Goal: Task Accomplishment & Management: Manage account settings

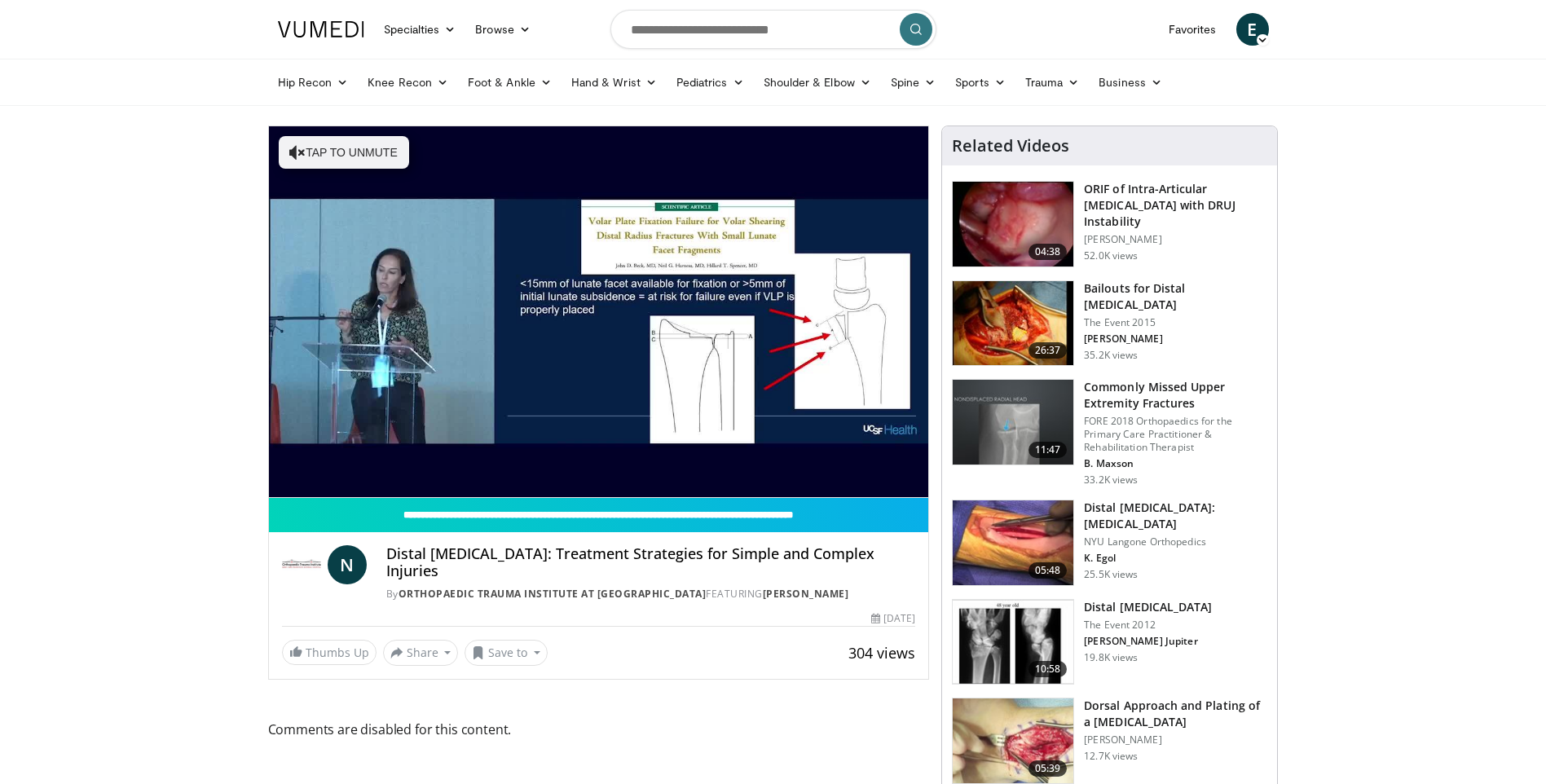
click at [1264, 43] on icon at bounding box center [1262, 39] width 11 height 11
click at [1176, 98] on link "Messages" at bounding box center [1169, 93] width 194 height 26
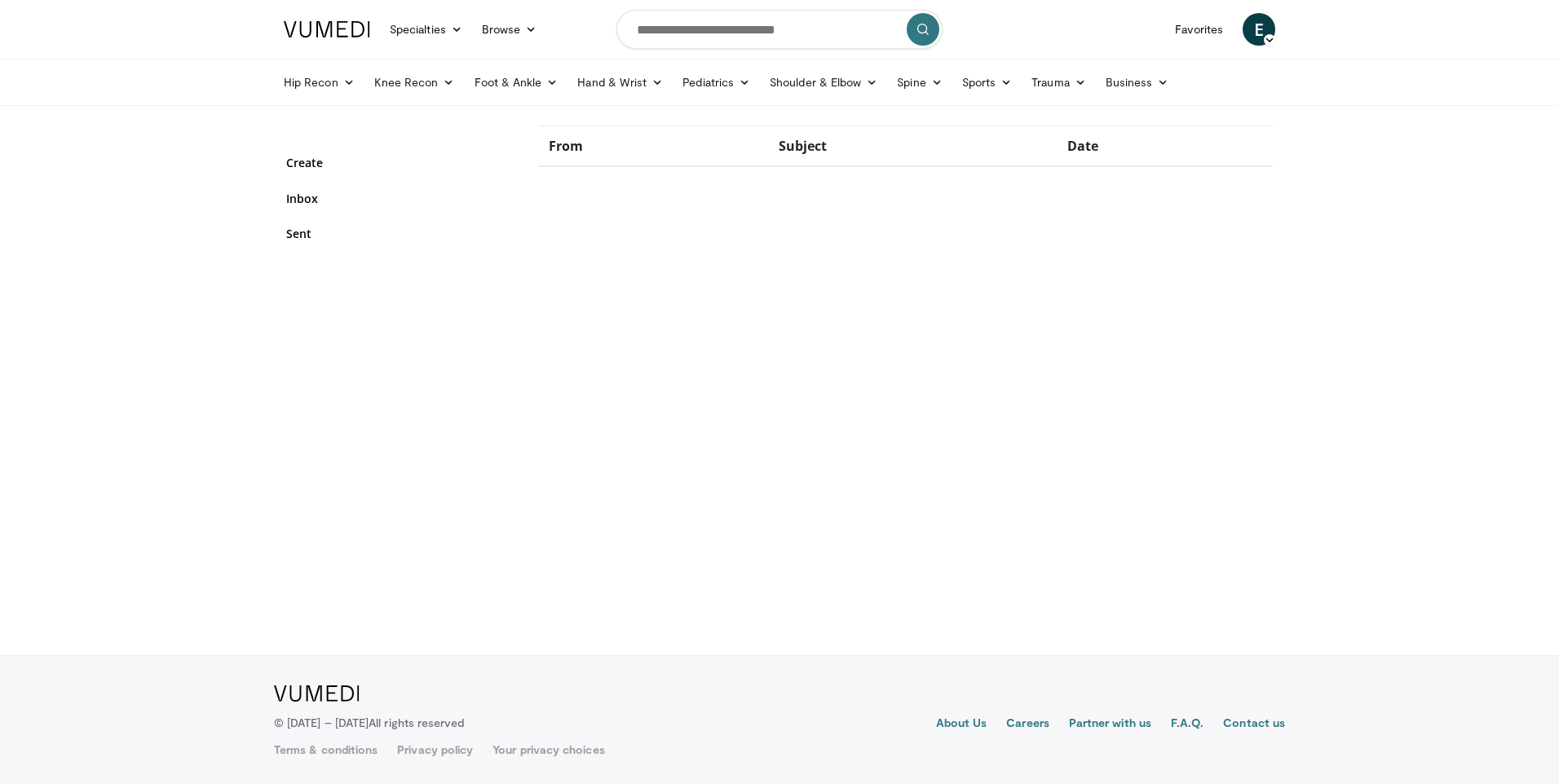
click at [317, 208] on div "Create Inbox Sent" at bounding box center [401, 207] width 229 height 125
click at [317, 207] on link "Inbox" at bounding box center [401, 198] width 229 height 17
click at [320, 202] on link "Inbox" at bounding box center [401, 198] width 229 height 17
click at [312, 230] on link "Sent" at bounding box center [401, 234] width 229 height 17
click at [1260, 33] on span "E" at bounding box center [1258, 29] width 33 height 33
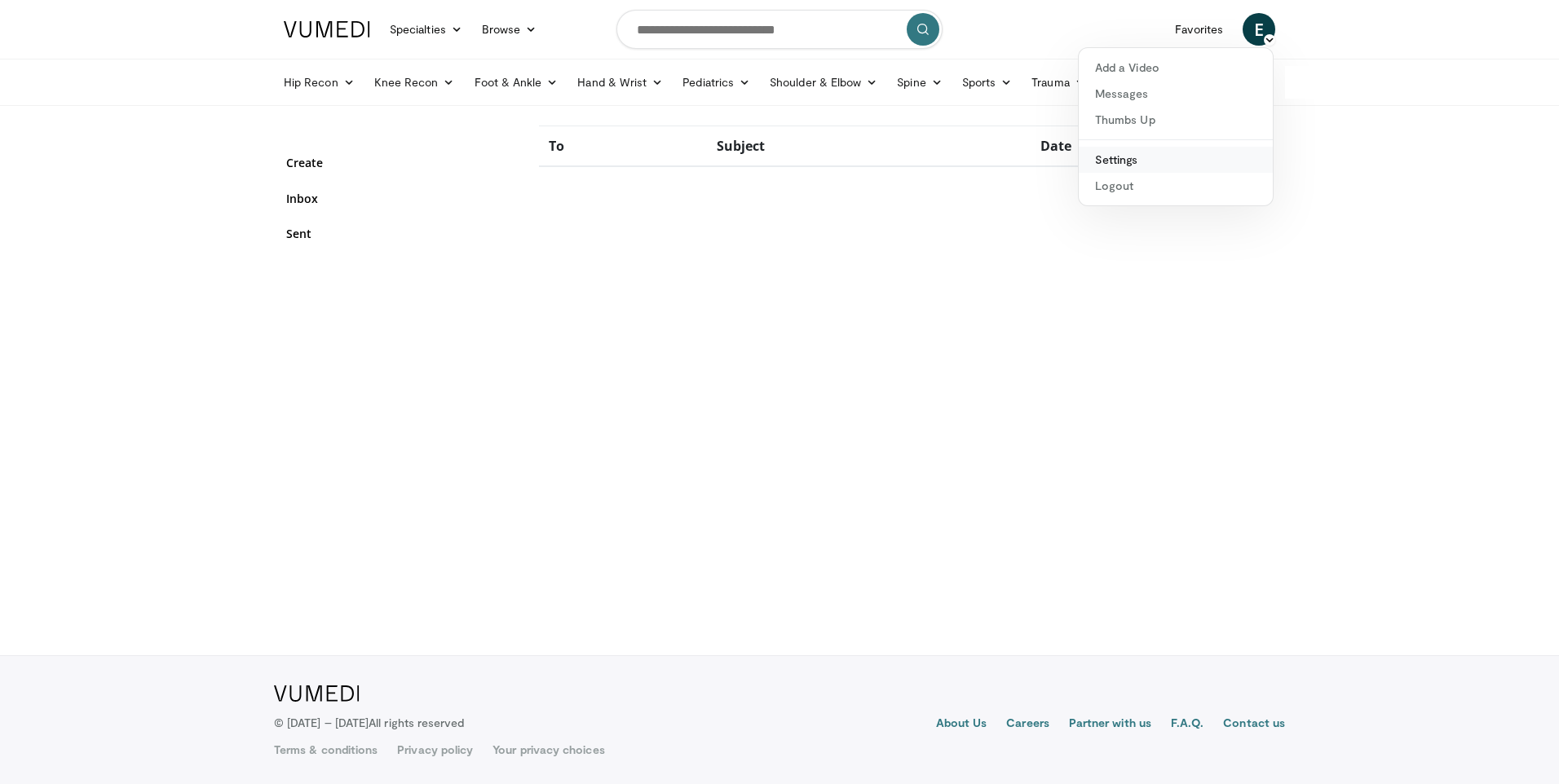
click at [1114, 161] on link "Settings" at bounding box center [1175, 159] width 194 height 26
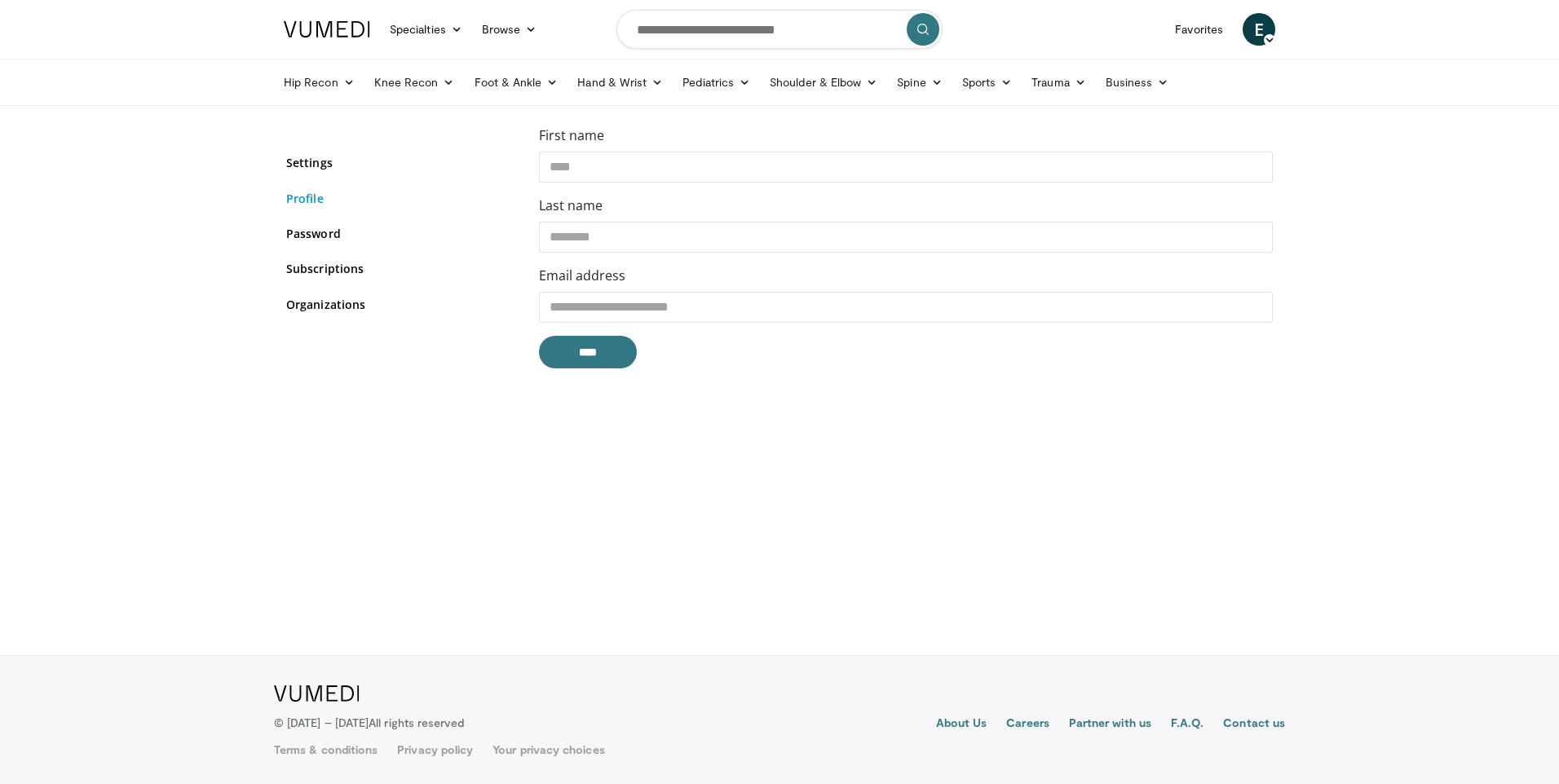
click at [343, 198] on link "Profile" at bounding box center [401, 198] width 229 height 17
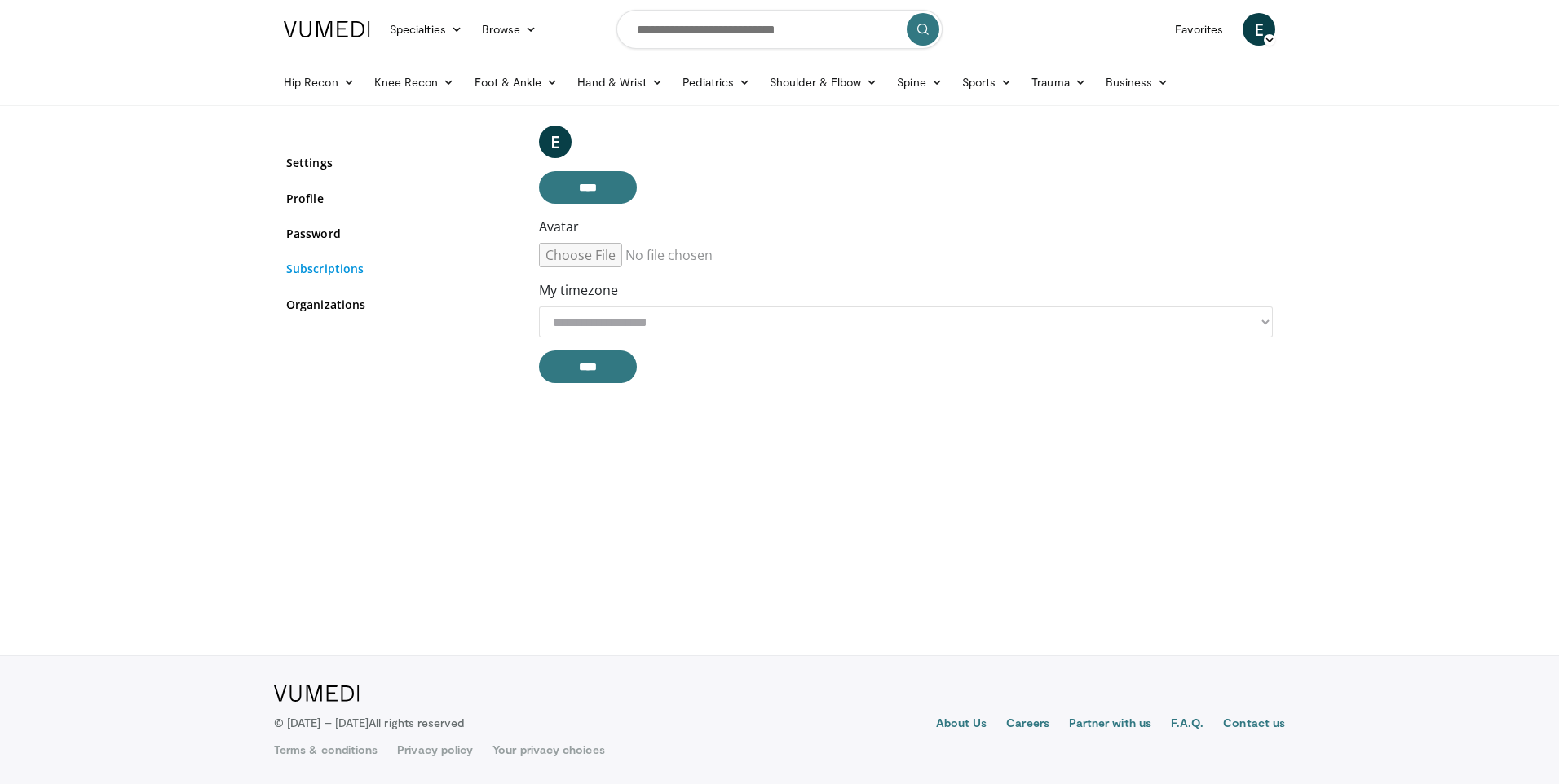
click at [317, 273] on link "Subscriptions" at bounding box center [401, 268] width 229 height 17
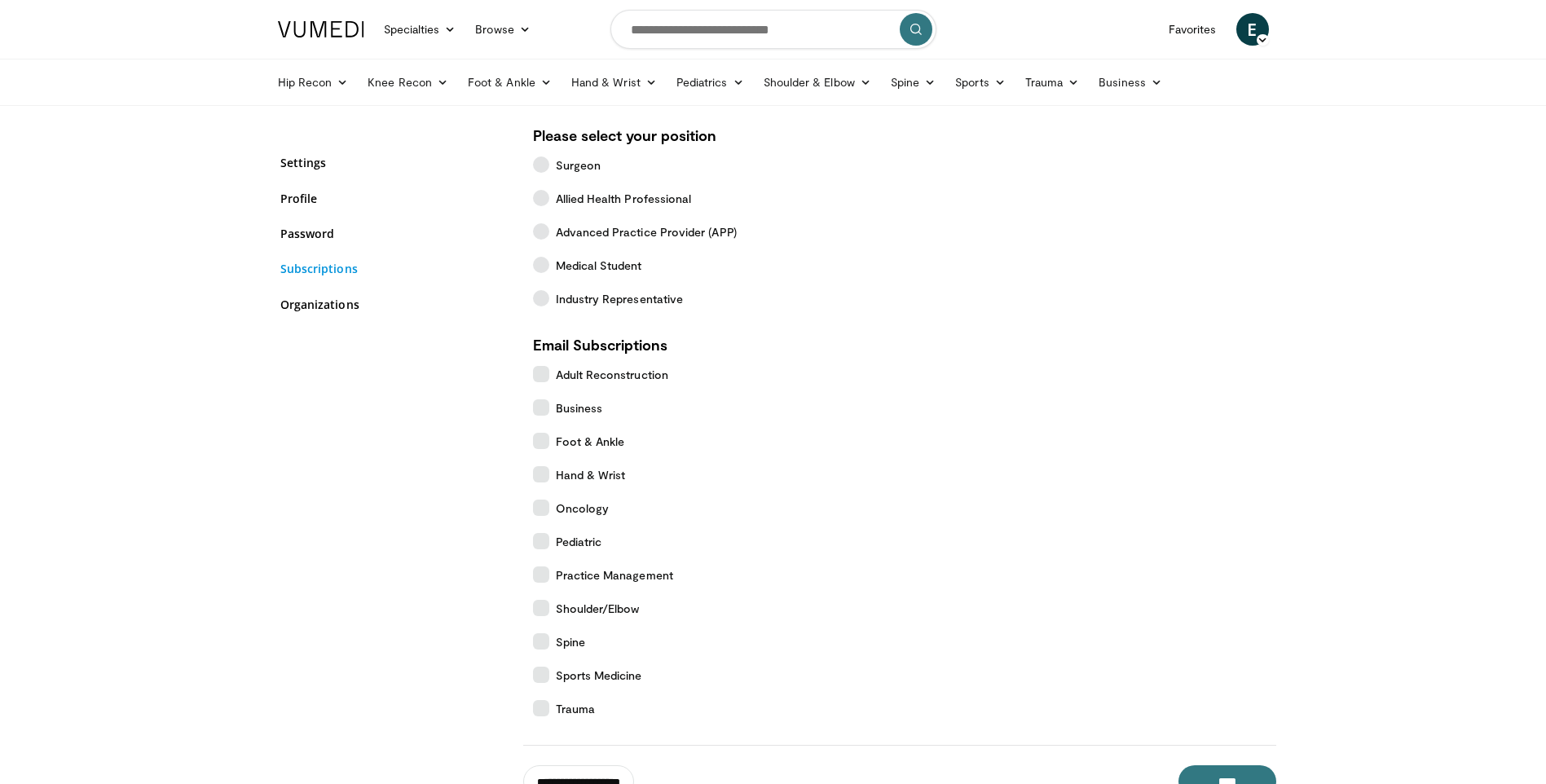
scroll to position [163, 0]
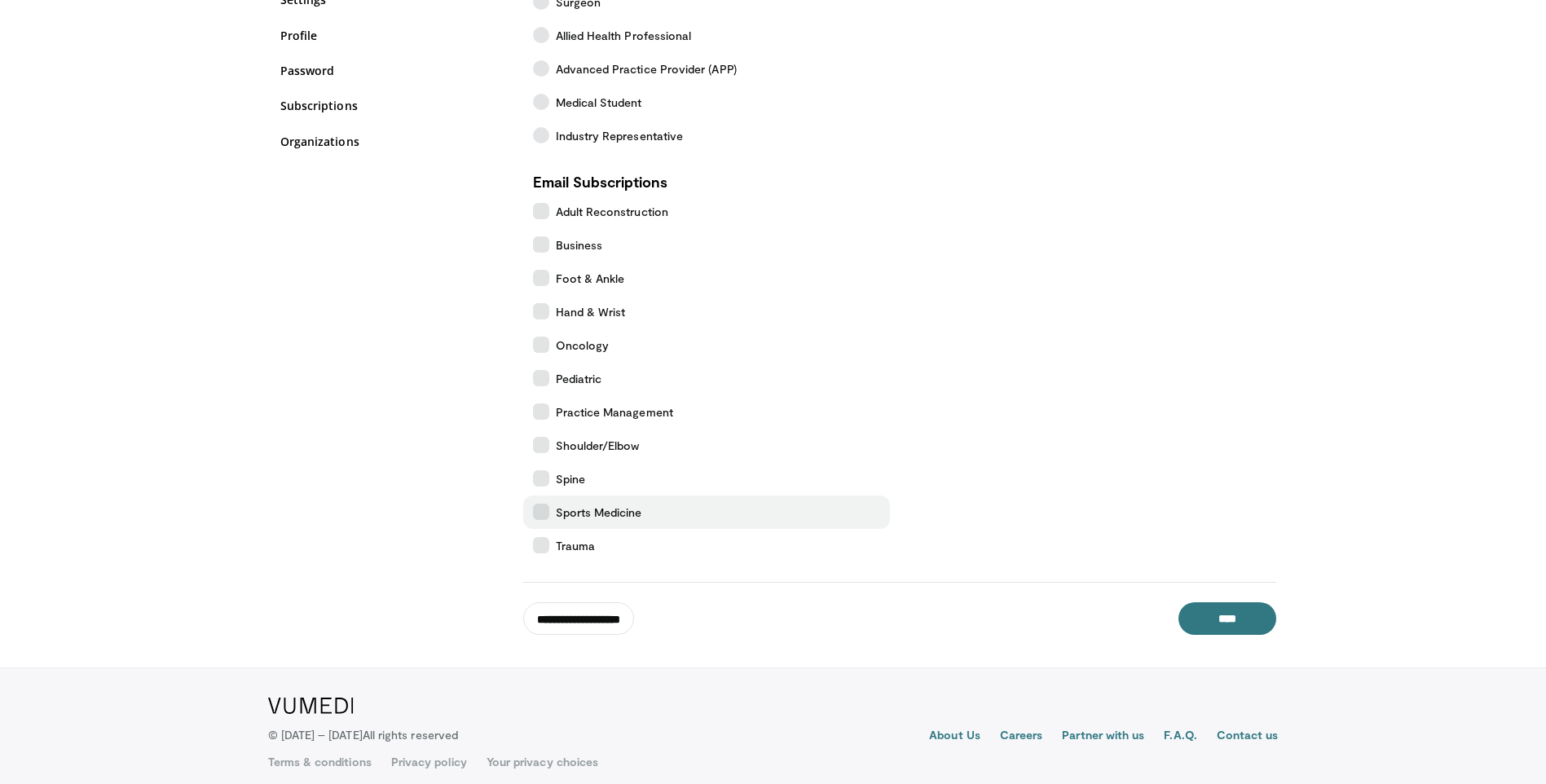
click at [540, 510] on icon at bounding box center [541, 511] width 16 height 16
click at [534, 516] on icon at bounding box center [541, 511] width 16 height 16
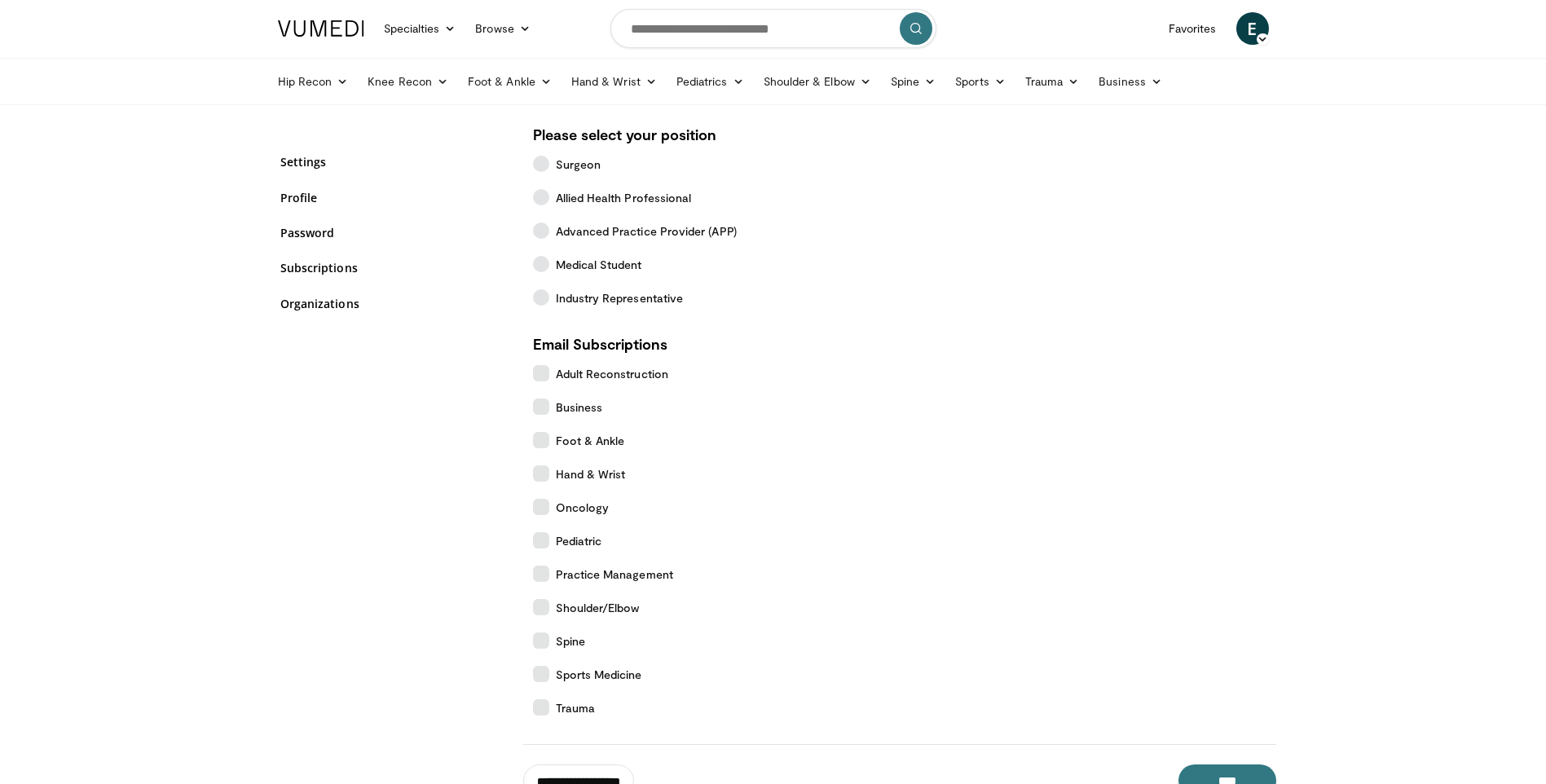
scroll to position [0, 0]
click at [494, 73] on link "Foot & Ankle" at bounding box center [510, 82] width 103 height 33
click at [329, 86] on link "Hip Recon" at bounding box center [313, 82] width 91 height 33
click at [337, 89] on link "Hip Recon" at bounding box center [313, 82] width 91 height 33
